Goal: Information Seeking & Learning: Learn about a topic

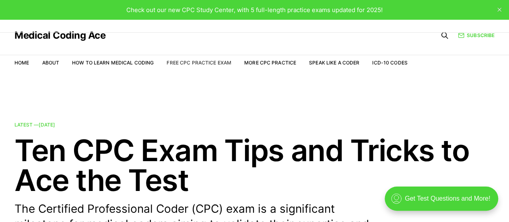
click at [218, 60] on link "Free CPC Practice Exam" at bounding box center [199, 63] width 65 height 6
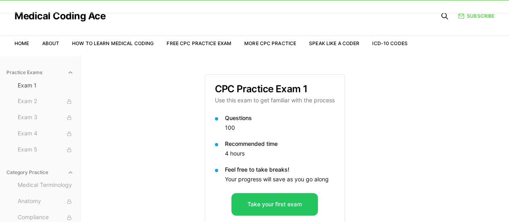
scroll to position [74, 0]
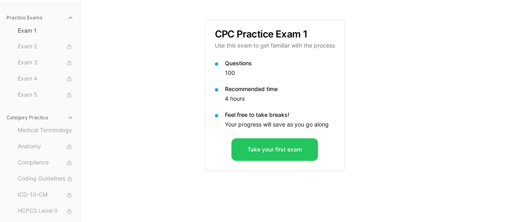
click at [144, 121] on div "Practice Exams Exam 1 Exam 2 Exam 3 Exam 4 Exam 5 Category Practice Medical Ter…" at bounding box center [254, 111] width 509 height 222
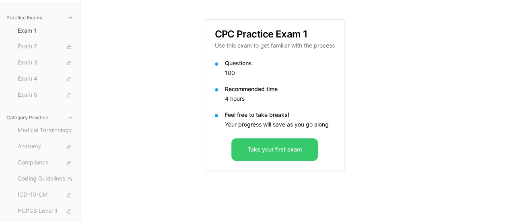
click at [257, 151] on button "Take your first exam" at bounding box center [274, 149] width 87 height 23
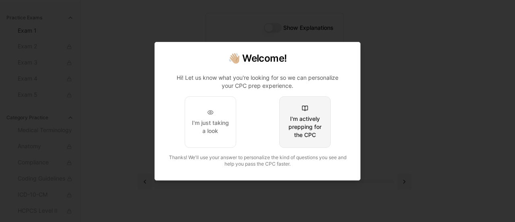
click at [302, 113] on button "I'm actively prepping for the CPC" at bounding box center [305, 122] width 52 height 52
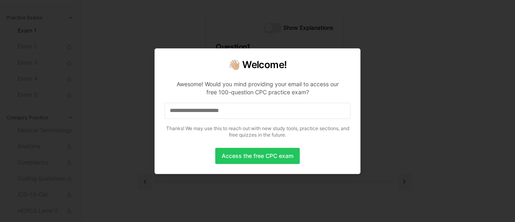
drag, startPoint x: 254, startPoint y: 114, endPoint x: 151, endPoint y: 101, distance: 103.4
click at [151, 101] on body "Check out our new CPC Study Center, with 5 full-length practice exams updated f…" at bounding box center [254, 74] width 509 height 296
click at [295, 111] on input at bounding box center [258, 111] width 186 height 16
click at [267, 154] on button "Access the free CPC exam" at bounding box center [257, 156] width 85 height 16
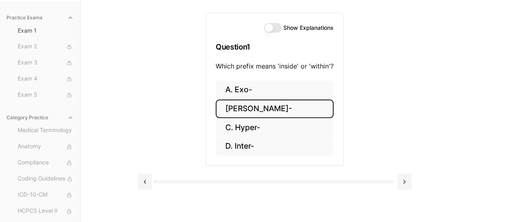
click at [275, 105] on button "B. Endo-" at bounding box center [275, 108] width 118 height 19
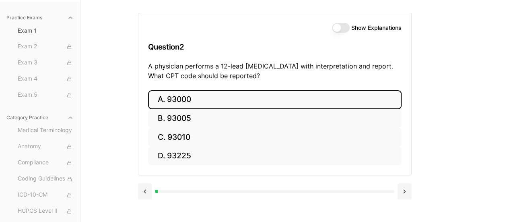
click at [182, 102] on button "A. 93000" at bounding box center [275, 99] width 254 height 19
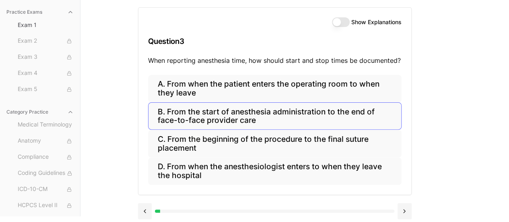
scroll to position [82, 0]
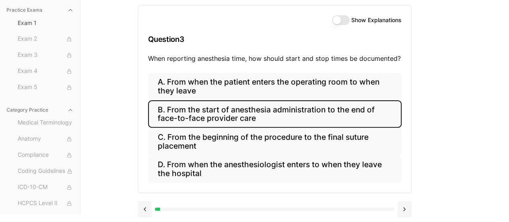
click at [258, 107] on button "B. From the start of anesthesia administration to the end of face-to-face provi…" at bounding box center [275, 113] width 254 height 27
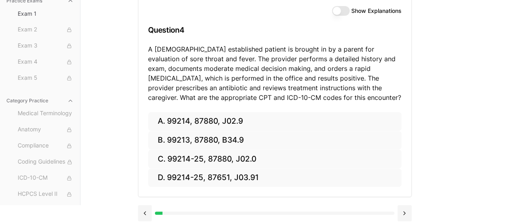
scroll to position [95, 0]
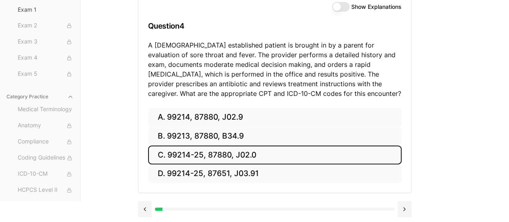
click at [207, 155] on button "C. 99214-25, 87880, J02.0" at bounding box center [275, 154] width 254 height 19
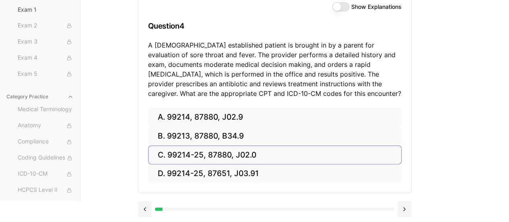
scroll to position [74, 0]
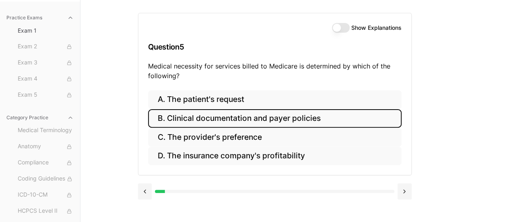
click at [255, 117] on button "B. Clinical documentation and payer policies" at bounding box center [275, 118] width 254 height 19
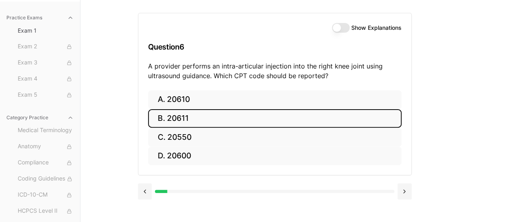
click at [223, 115] on button "B. 20611" at bounding box center [275, 118] width 254 height 19
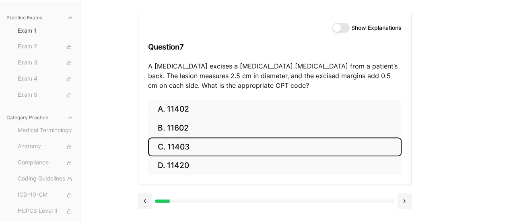
click at [211, 146] on button "C. 11403" at bounding box center [275, 146] width 254 height 19
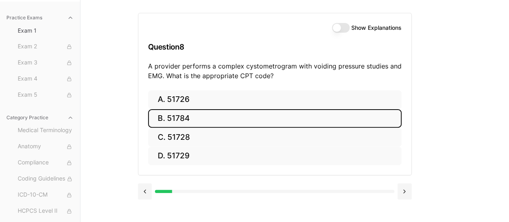
click at [196, 117] on button "B. 51784" at bounding box center [275, 118] width 254 height 19
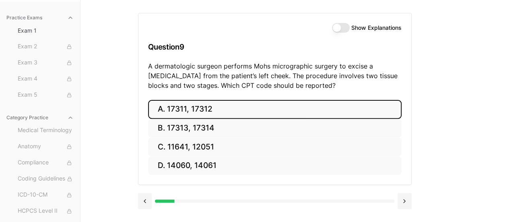
click at [227, 108] on button "A. 17311, 17312" at bounding box center [275, 109] width 254 height 19
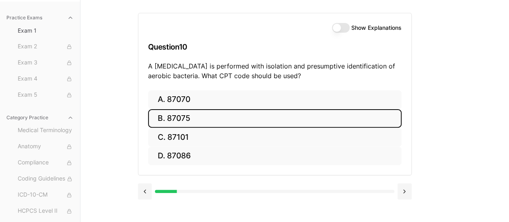
click at [191, 118] on button "B. 87075" at bounding box center [275, 118] width 254 height 19
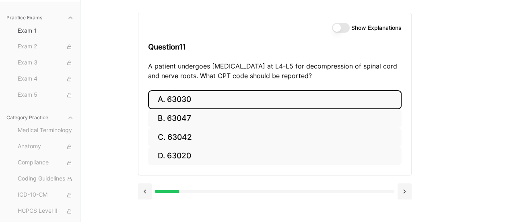
click at [179, 96] on button "A. 63030" at bounding box center [275, 99] width 254 height 19
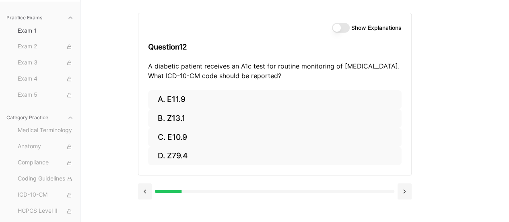
click at [336, 26] on button "Show Explanations" at bounding box center [341, 28] width 18 height 10
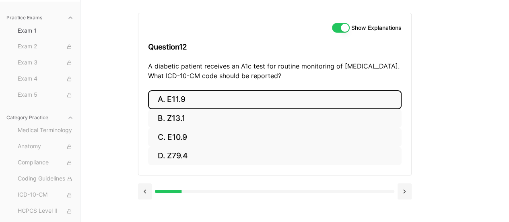
click at [177, 101] on button "A. E11.9" at bounding box center [275, 99] width 254 height 19
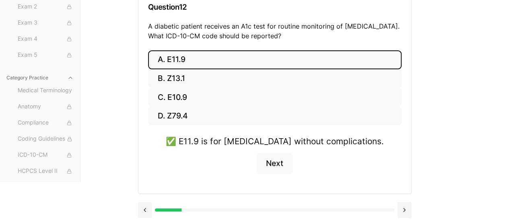
scroll to position [115, 0]
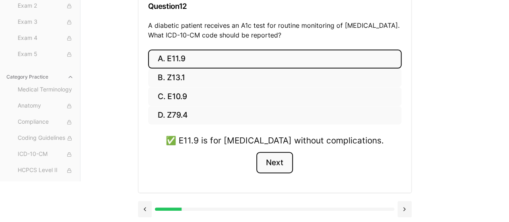
click at [279, 161] on button "Next" at bounding box center [274, 163] width 37 height 22
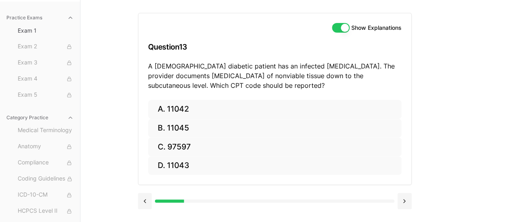
scroll to position [74, 0]
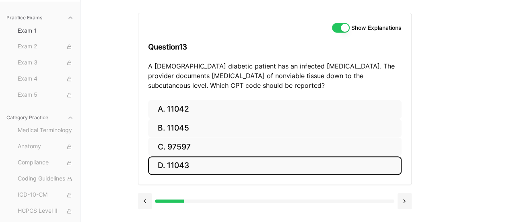
click at [203, 159] on button "D. 11043" at bounding box center [275, 165] width 254 height 19
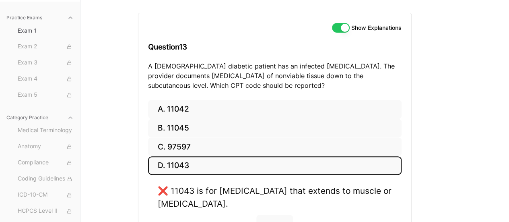
scroll to position [114, 0]
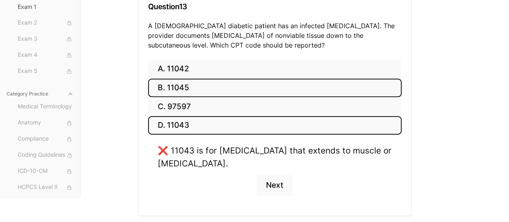
click at [175, 83] on button "B. 11045" at bounding box center [275, 87] width 254 height 19
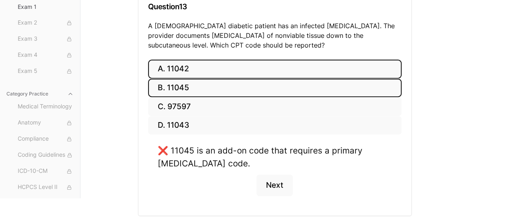
click at [175, 68] on button "A. 11042" at bounding box center [275, 69] width 254 height 19
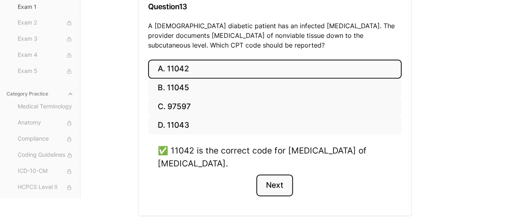
click at [284, 183] on button "Next" at bounding box center [274, 185] width 37 height 22
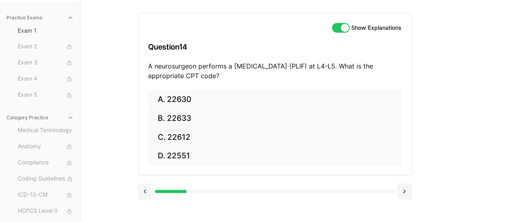
scroll to position [74, 0]
click at [138, 192] on button at bounding box center [145, 191] width 14 height 16
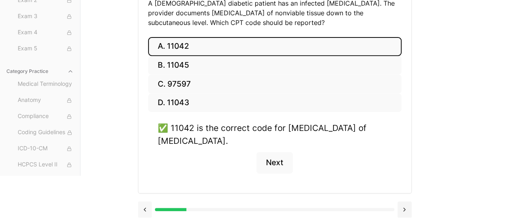
click at [144, 207] on button at bounding box center [145, 209] width 14 height 16
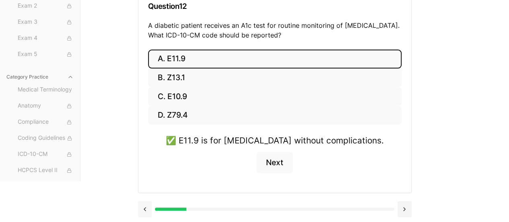
click at [144, 207] on button at bounding box center [145, 209] width 14 height 16
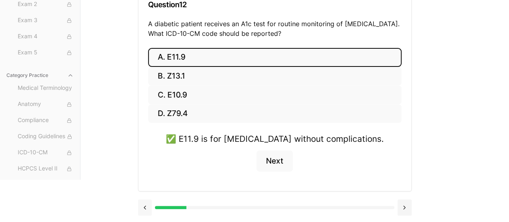
click at [144, 207] on button at bounding box center [145, 207] width 14 height 16
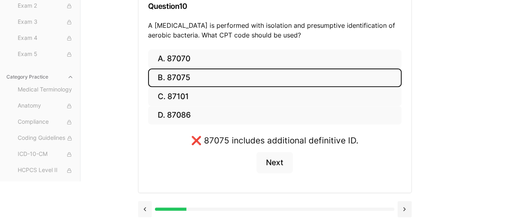
click at [144, 207] on button at bounding box center [145, 209] width 14 height 16
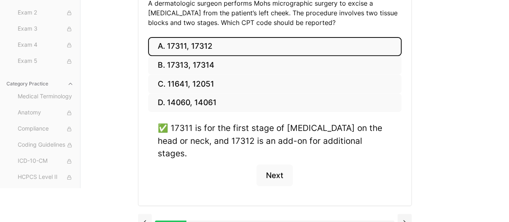
click at [144, 214] on button at bounding box center [145, 222] width 14 height 16
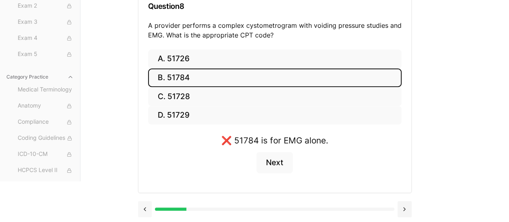
click at [144, 208] on button at bounding box center [145, 209] width 14 height 16
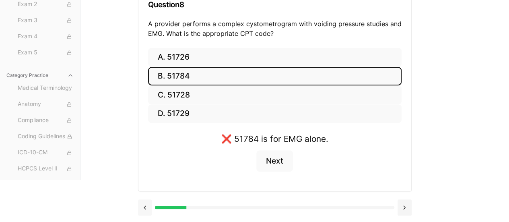
click at [144, 208] on button at bounding box center [145, 207] width 14 height 16
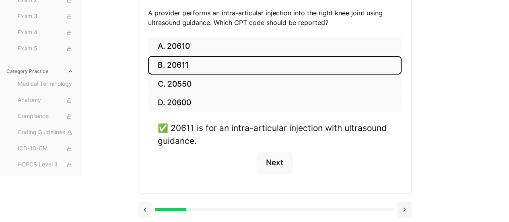
click at [144, 208] on button at bounding box center [145, 209] width 14 height 16
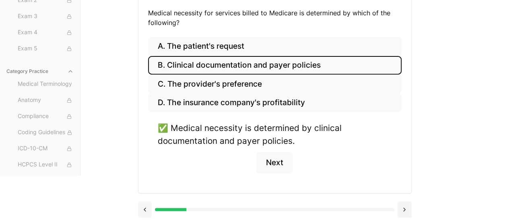
click at [144, 208] on button at bounding box center [145, 209] width 14 height 16
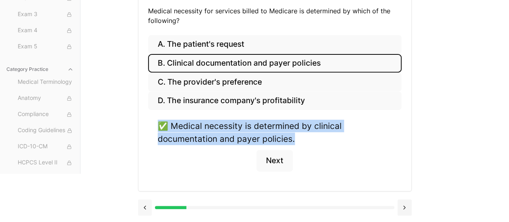
click at [144, 191] on div "A. The patient's request B. Clinical documentation and payer policies C. The pr…" at bounding box center [274, 113] width 273 height 156
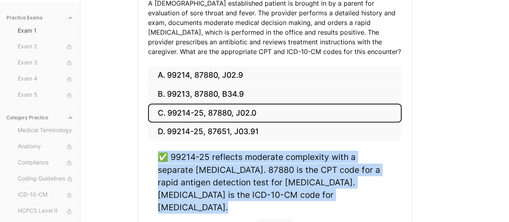
click at [144, 208] on div "A. 99214, 87880, J02.9 B. 99213, 87880, B34.9 C. 99214-25, 87880, J02.0 D. 9921…" at bounding box center [274, 162] width 273 height 193
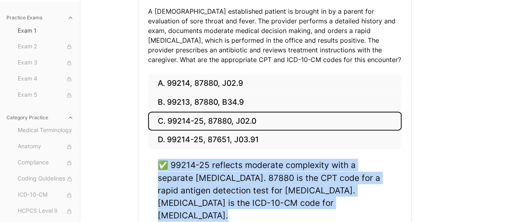
scroll to position [191, 0]
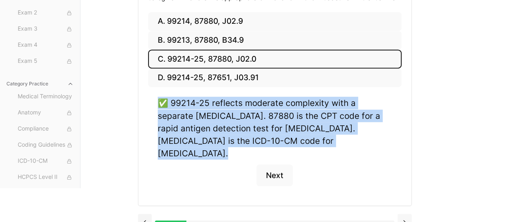
click at [401, 214] on button at bounding box center [405, 222] width 14 height 16
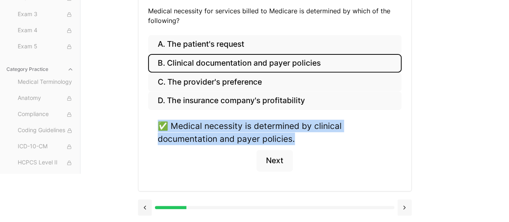
scroll to position [127, 0]
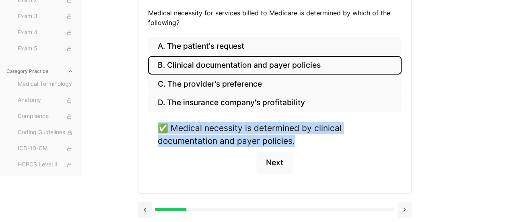
click at [401, 201] on button at bounding box center [405, 209] width 14 height 16
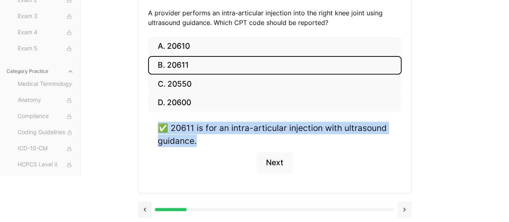
click at [401, 201] on button at bounding box center [405, 209] width 14 height 16
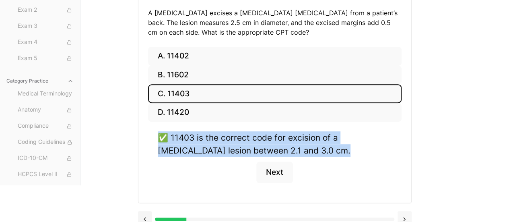
scroll to position [137, 0]
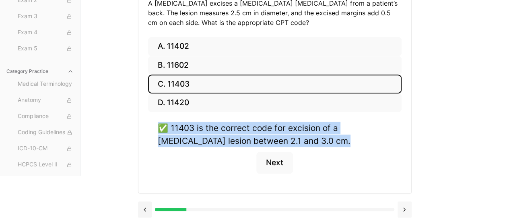
click at [401, 201] on button at bounding box center [405, 209] width 14 height 16
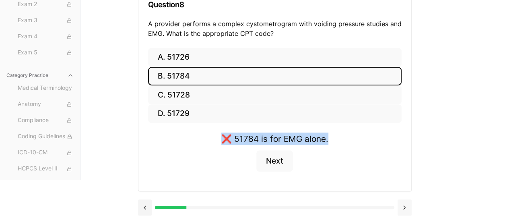
scroll to position [115, 0]
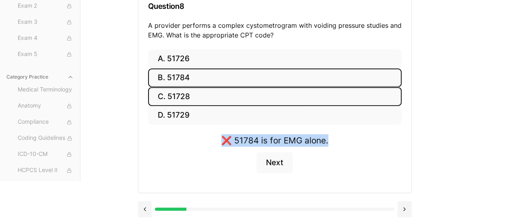
click at [187, 102] on button "C. 51728" at bounding box center [275, 96] width 254 height 19
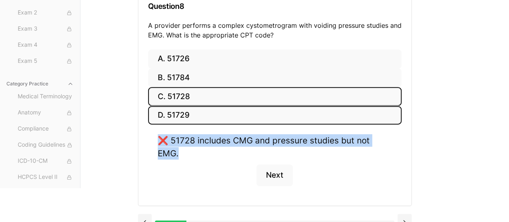
click at [187, 112] on button "D. 51729" at bounding box center [275, 115] width 254 height 19
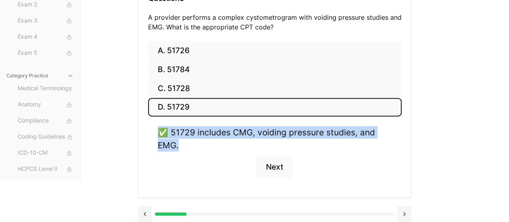
scroll to position [127, 0]
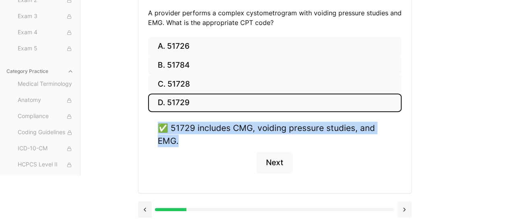
click at [401, 207] on button at bounding box center [405, 209] width 14 height 16
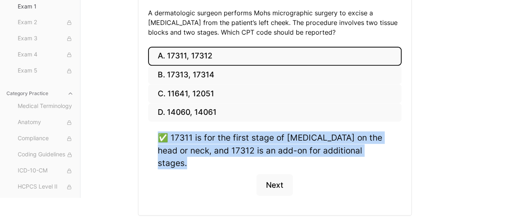
scroll to position [137, 0]
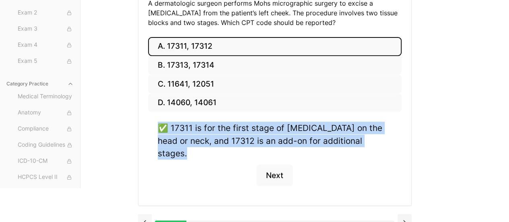
click at [145, 214] on button at bounding box center [145, 222] width 14 height 16
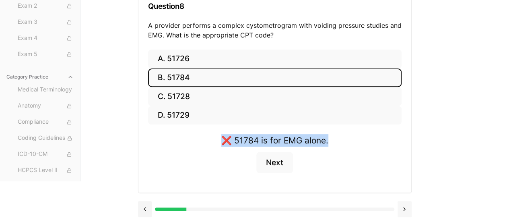
click at [404, 208] on button at bounding box center [405, 209] width 14 height 16
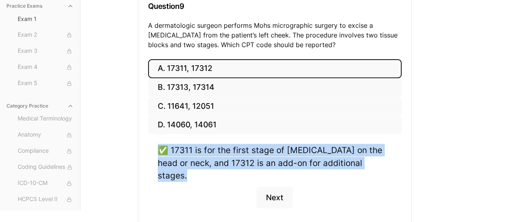
click at [404, 208] on div "A. 17311, 17312 B. 17313, 17314 C. 11641, 12051 D. 14060, 14061 ✅ 17311 is for …" at bounding box center [274, 143] width 273 height 168
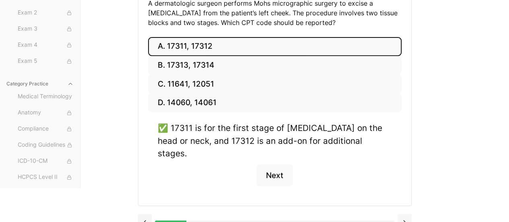
click at [408, 214] on button at bounding box center [405, 222] width 14 height 16
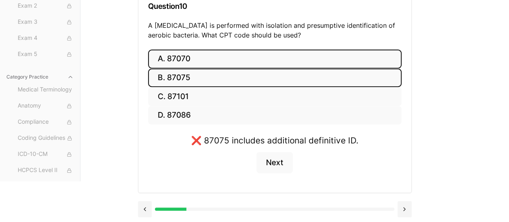
click at [199, 53] on button "A. 87070" at bounding box center [275, 58] width 254 height 19
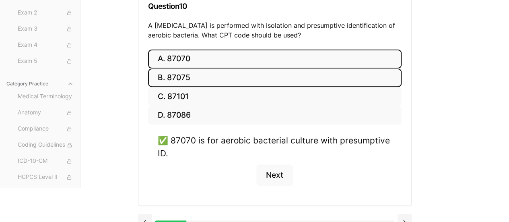
click at [210, 72] on button "B. 87075" at bounding box center [275, 77] width 254 height 19
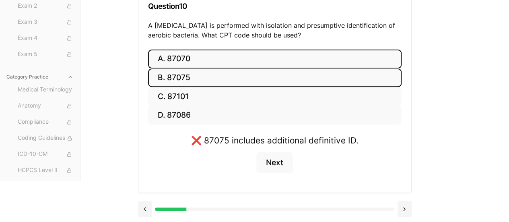
click at [198, 63] on button "A. 87070" at bounding box center [275, 58] width 254 height 19
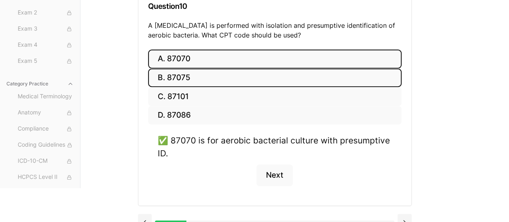
click at [190, 80] on button "B. 87075" at bounding box center [275, 77] width 254 height 19
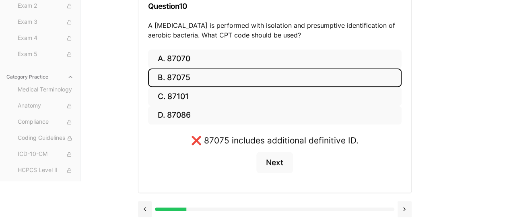
click at [408, 207] on button at bounding box center [405, 209] width 14 height 16
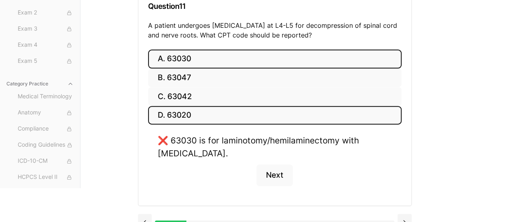
click at [212, 108] on button "D. 63020" at bounding box center [275, 115] width 254 height 19
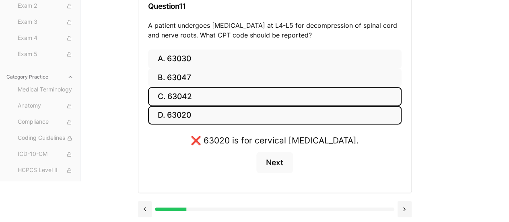
click at [205, 101] on button "C. 63042" at bounding box center [275, 96] width 254 height 19
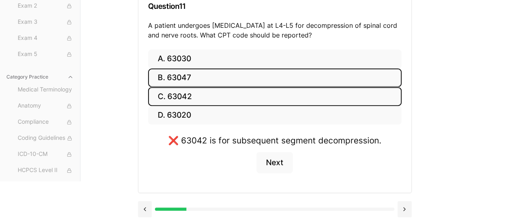
click at [202, 82] on button "B. 63047" at bounding box center [275, 77] width 254 height 19
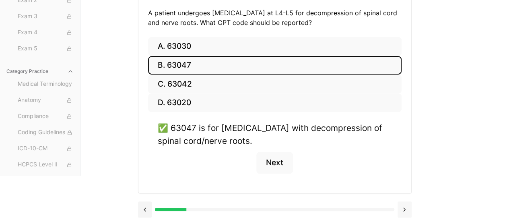
click at [407, 212] on button at bounding box center [405, 209] width 14 height 16
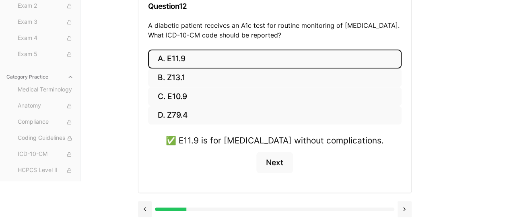
click at [410, 203] on button at bounding box center [405, 209] width 14 height 16
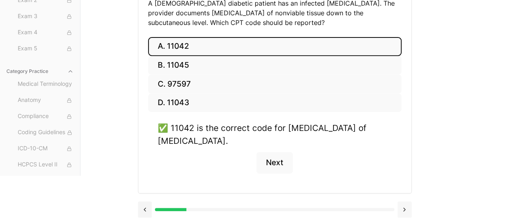
click at [406, 206] on button at bounding box center [405, 209] width 14 height 16
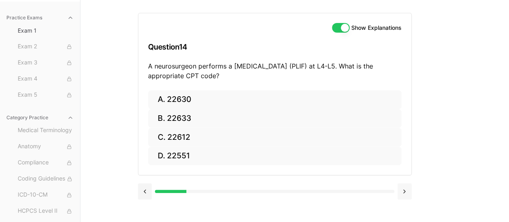
scroll to position [74, 0]
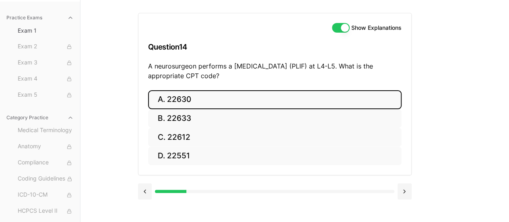
click at [187, 105] on button "A. 22630" at bounding box center [275, 99] width 254 height 19
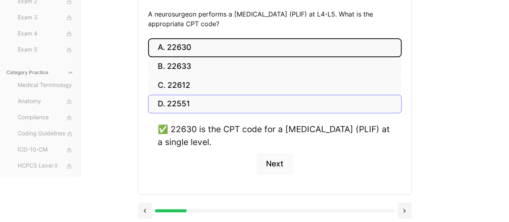
scroll to position [127, 0]
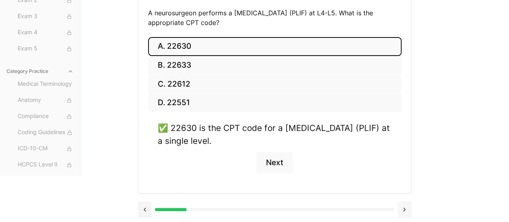
click at [407, 204] on button at bounding box center [405, 209] width 14 height 16
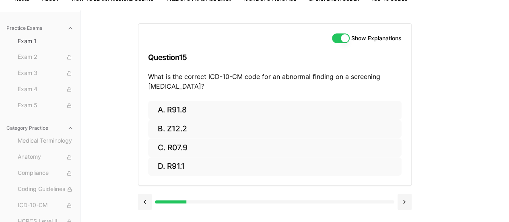
scroll to position [34, 0]
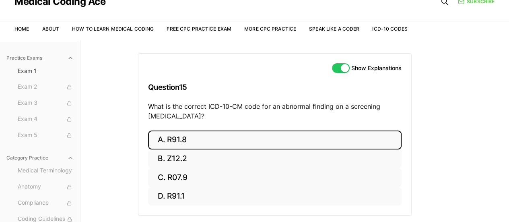
click at [200, 137] on button "A. R91.8" at bounding box center [275, 139] width 254 height 19
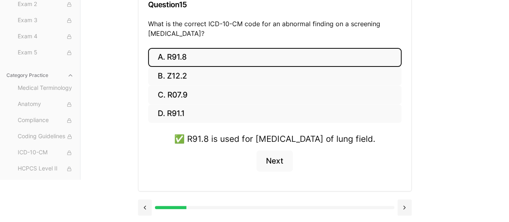
scroll to position [127, 0]
click at [278, 161] on button "Next" at bounding box center [274, 161] width 37 height 22
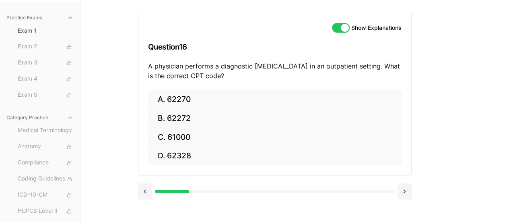
scroll to position [74, 0]
click at [488, 76] on div "Practice Exams Exam 1 Exam 2 Exam 3 Exam 4 Exam 5 Category Practice Medical Ter…" at bounding box center [254, 111] width 509 height 222
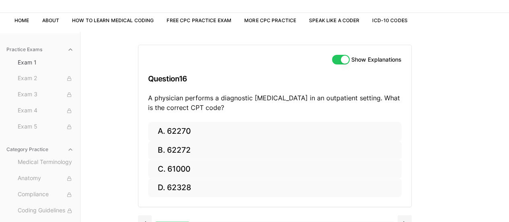
scroll to position [0, 0]
